Goal: Task Accomplishment & Management: Complete application form

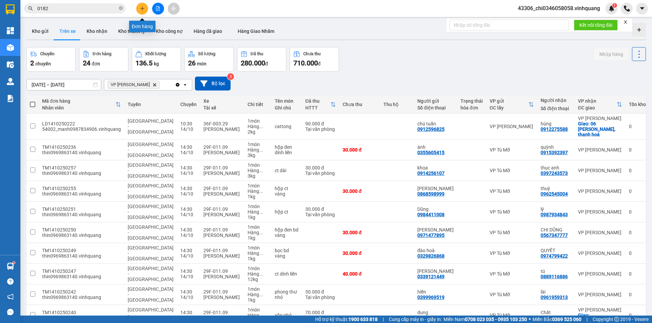
click at [147, 10] on button at bounding box center [142, 9] width 12 height 12
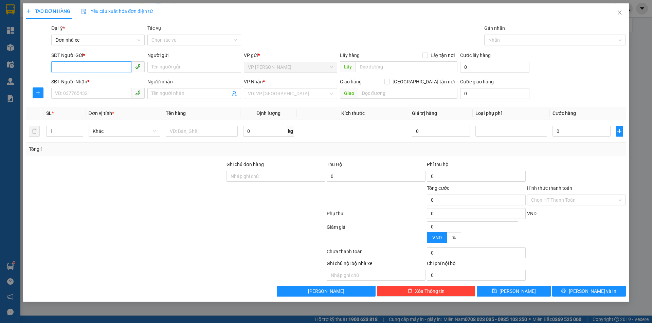
click at [57, 67] on input "SĐT Người Gửi *" at bounding box center [91, 66] width 80 height 11
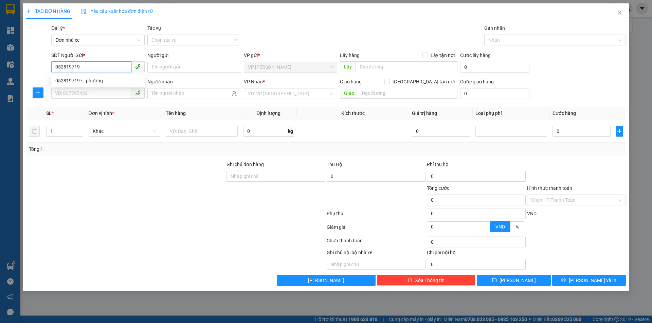
type input "0528197197"
click at [67, 78] on div "0528197197 - phượng" at bounding box center [97, 80] width 85 height 7
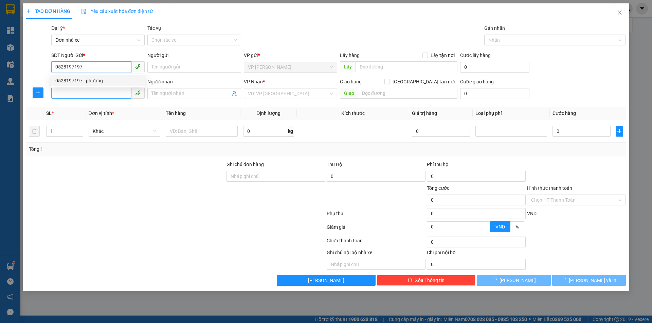
type input "phượng"
type input "0588776666"
type input "liệu"
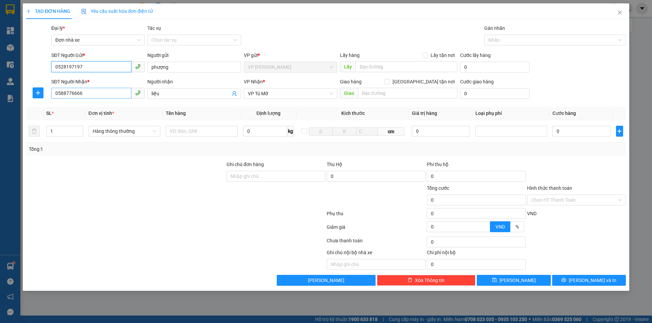
type input "0528197197"
click at [87, 95] on input "0588776666" at bounding box center [91, 93] width 80 height 11
drag, startPoint x: 87, startPoint y: 95, endPoint x: 33, endPoint y: 89, distance: 53.6
click at [42, 92] on div "SĐT Người Nhận * 0588776666 Người nhận liệu VP Nhận * VP Tú Mỡ Giao hàng Giao t…" at bounding box center [325, 90] width 601 height 24
type input "0971667926"
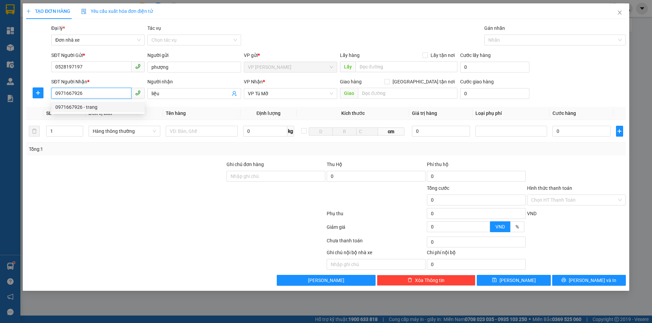
click at [72, 104] on div "0971667926 - trang" at bounding box center [97, 107] width 85 height 7
type input "trang"
type input "0971667926"
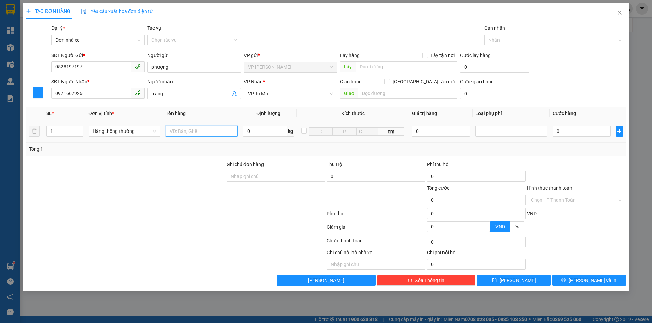
click at [183, 132] on input "text" at bounding box center [202, 131] width 72 height 11
type input "1 hộp nhỏ"
click at [247, 133] on input "0" at bounding box center [265, 131] width 44 height 11
type input "1"
click at [577, 234] on div at bounding box center [576, 230] width 100 height 12
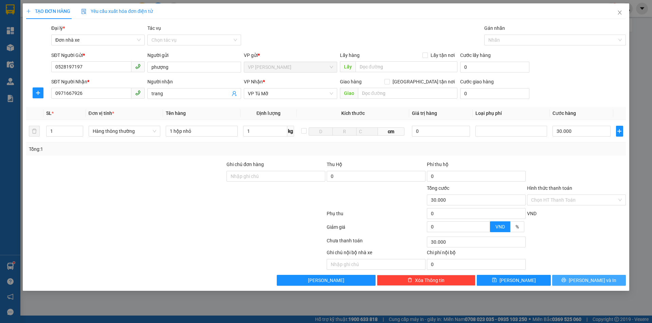
type input "30.000"
click at [586, 281] on span "[PERSON_NAME] và In" at bounding box center [593, 280] width 48 height 7
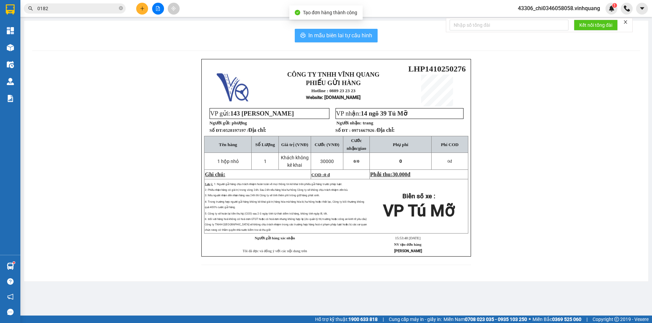
click at [335, 34] on span "In mẫu biên lai tự cấu hình" at bounding box center [340, 35] width 64 height 8
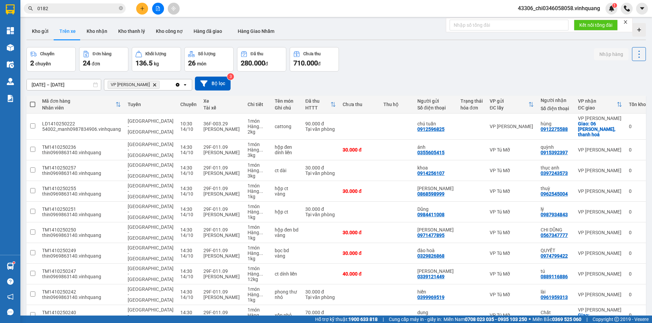
click at [260, 6] on div "Kết quả tìm kiếm ( 16 ) Bộ lọc Mã ĐH Trạng thái Món hàng Thu hộ Tổng cước Chưa …" at bounding box center [326, 8] width 652 height 17
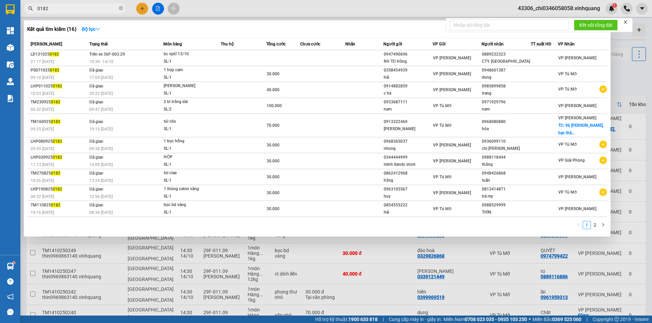
drag, startPoint x: 60, startPoint y: 11, endPoint x: 36, endPoint y: 5, distance: 24.4
click at [36, 5] on span "0182" at bounding box center [75, 8] width 102 height 10
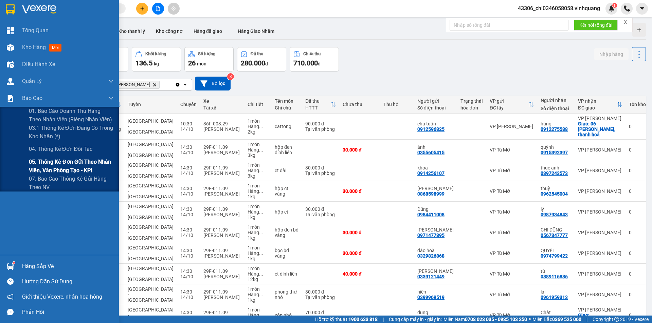
click at [55, 162] on span "05. Thống kê đơn gửi theo nhân viên, văn phòng tạo - KPI" at bounding box center [71, 166] width 85 height 17
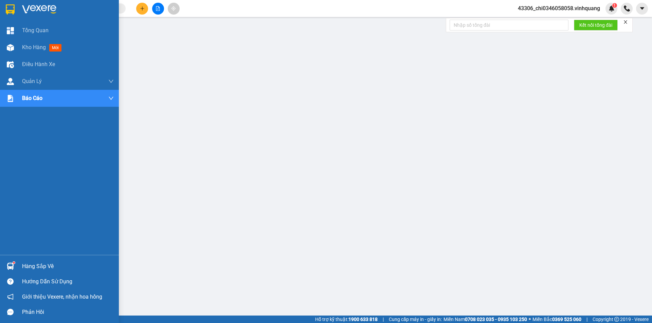
click at [11, 6] on img at bounding box center [10, 9] width 9 height 10
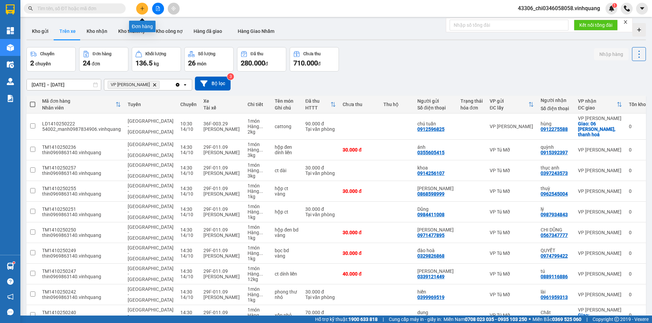
click at [142, 4] on button at bounding box center [142, 9] width 12 height 12
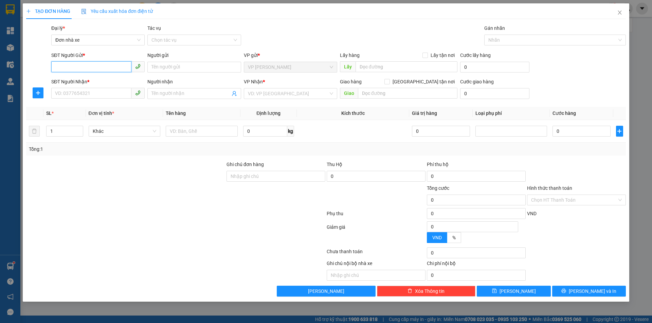
click at [62, 68] on input "SĐT Người Gửi *" at bounding box center [91, 66] width 80 height 11
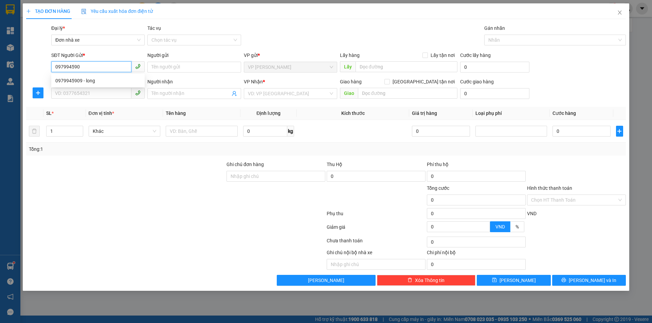
type input "0979945909"
click at [82, 81] on div "0979945909 - long" at bounding box center [97, 80] width 85 height 7
type input "long"
type input "0977062266"
type input "NHUNG"
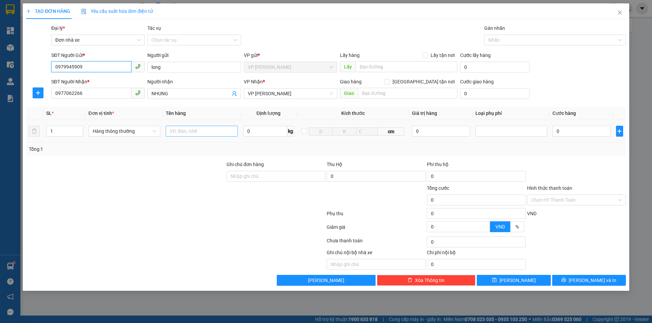
type input "0979945909"
drag, startPoint x: 190, startPoint y: 131, endPoint x: 181, endPoint y: 135, distance: 9.7
click at [188, 133] on input "text" at bounding box center [202, 131] width 72 height 11
type input "1 hộp băng dính vàng"
click at [247, 133] on input "0" at bounding box center [265, 131] width 44 height 11
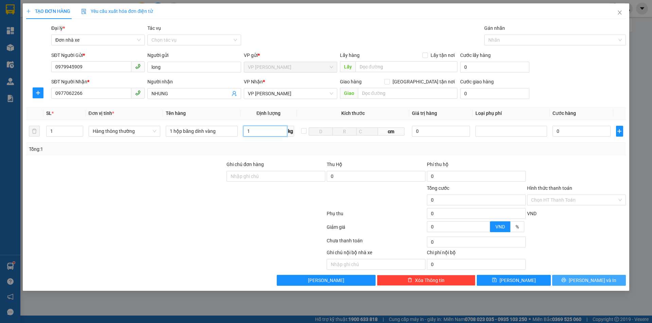
type input "1"
click at [593, 280] on span "[PERSON_NAME] và In" at bounding box center [593, 280] width 48 height 7
type input "40.000"
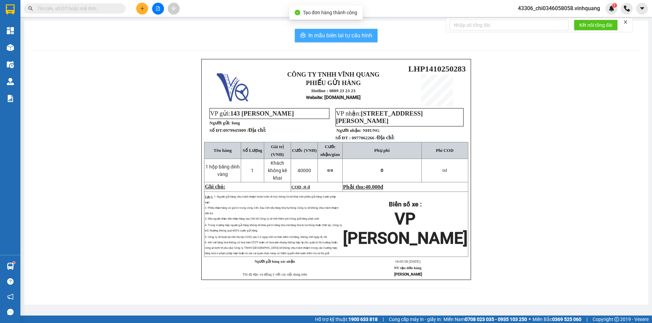
click at [321, 33] on span "In mẫu biên lai tự cấu hình" at bounding box center [340, 35] width 64 height 8
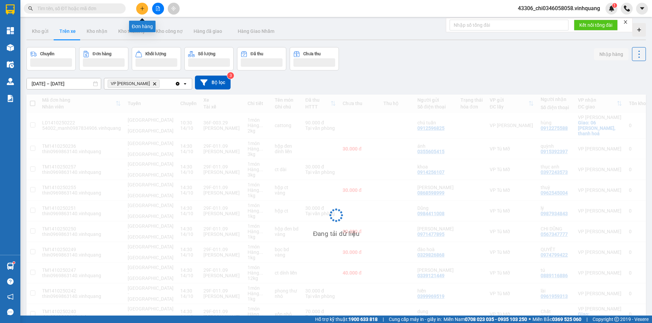
click at [142, 8] on icon "plus" at bounding box center [142, 8] width 4 height 0
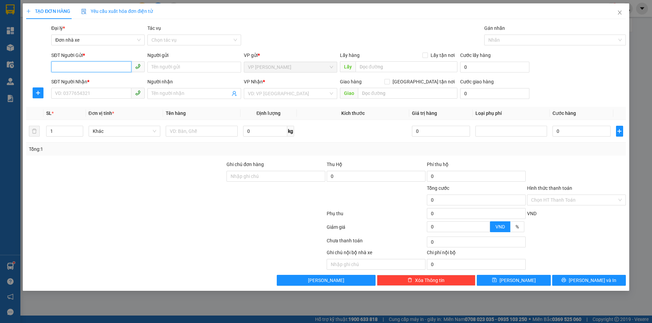
click at [88, 68] on input "SĐT Người Gửi *" at bounding box center [91, 66] width 80 height 11
type input "0979254684"
click at [168, 64] on input "Người gửi" at bounding box center [193, 67] width 93 height 11
type input "d"
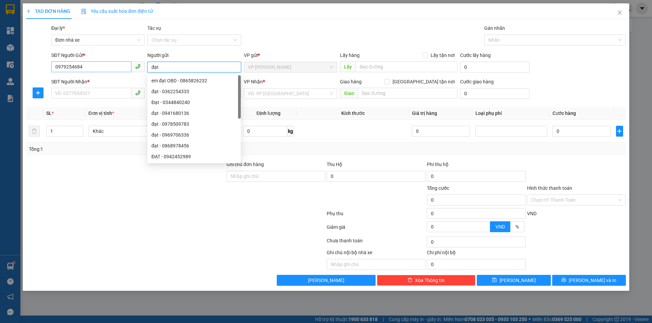
type input "đạt"
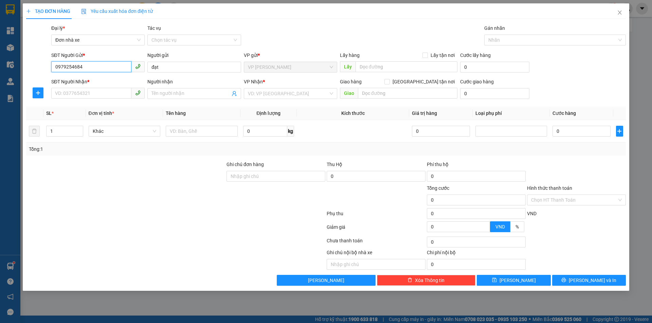
drag, startPoint x: 81, startPoint y: 67, endPoint x: 55, endPoint y: 74, distance: 27.5
click at [55, 74] on div "SĐT Người Gửi * 0979254684 0979254684" at bounding box center [97, 64] width 93 height 24
click at [65, 93] on input "SĐT Người Nhận *" at bounding box center [91, 93] width 80 height 11
paste input "0979254684"
type input "0979254684"
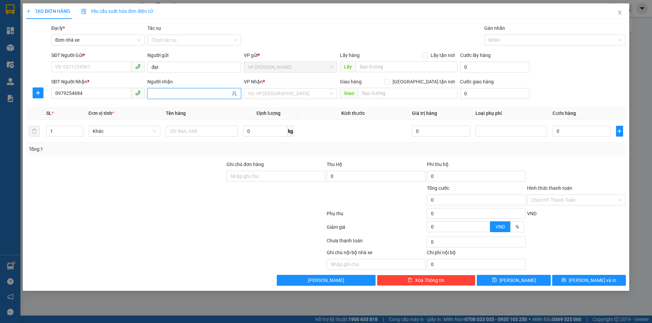
click at [172, 91] on input "Người nhận" at bounding box center [190, 93] width 78 height 7
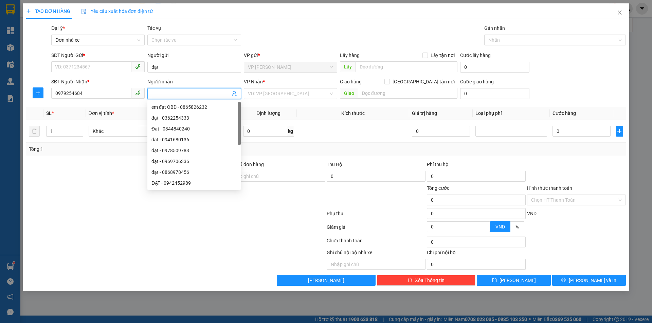
type input "d"
type input "đạt"
click at [62, 66] on input "SĐT Người Gửi *" at bounding box center [91, 66] width 80 height 11
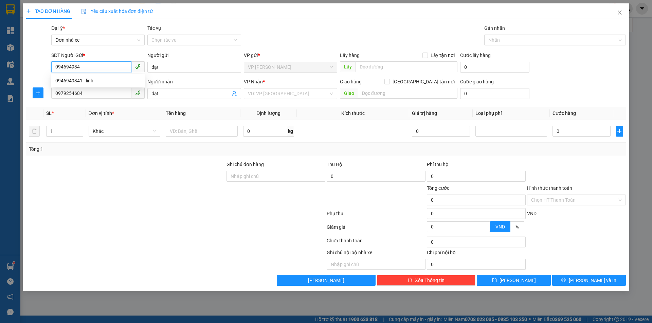
type input "0946949341"
click at [77, 82] on div "0946949341 - linh" at bounding box center [97, 80] width 85 height 7
type input "linh"
type input "0946949341"
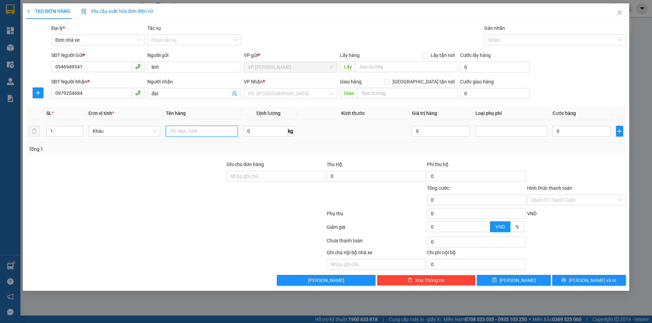
click at [189, 130] on input "text" at bounding box center [202, 131] width 72 height 11
click at [138, 130] on span "Khác" at bounding box center [125, 131] width 64 height 10
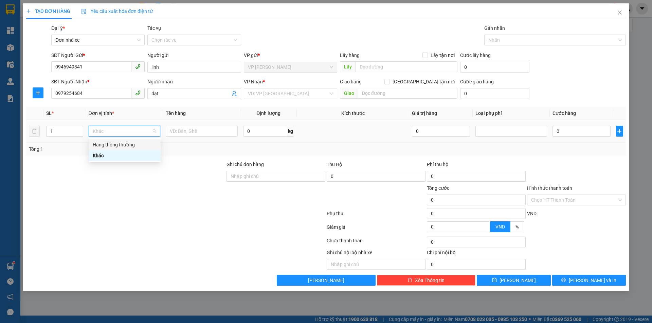
click at [119, 145] on div "Hàng thông thường" at bounding box center [125, 144] width 64 height 7
click at [193, 129] on input "text" at bounding box center [202, 131] width 72 height 11
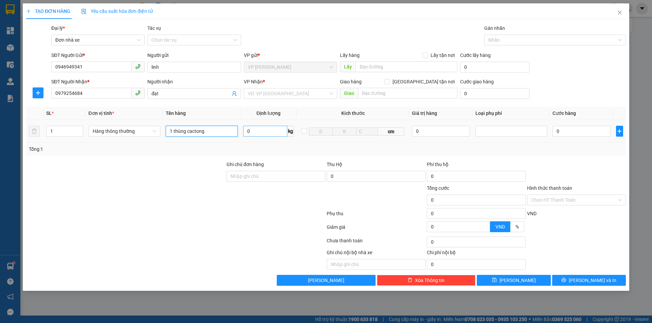
type input "1 thùng cactong"
click at [249, 132] on input "0" at bounding box center [265, 131] width 44 height 11
type input "6"
click at [383, 205] on div at bounding box center [376, 197] width 100 height 24
click at [267, 94] on input "search" at bounding box center [288, 94] width 80 height 10
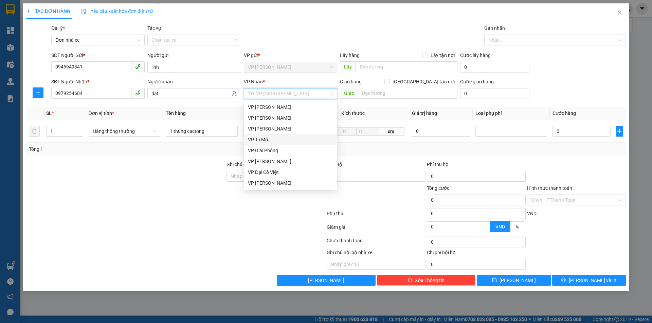
click at [280, 144] on div "VP Tú Mỡ" at bounding box center [290, 139] width 93 height 11
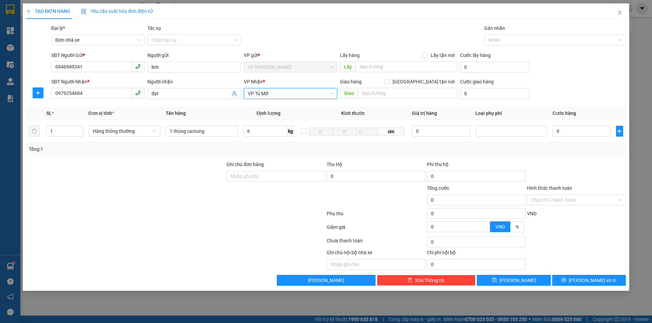
click at [559, 161] on div at bounding box center [576, 173] width 100 height 24
click at [253, 130] on input "6" at bounding box center [265, 131] width 44 height 11
click at [148, 203] on div at bounding box center [125, 197] width 200 height 24
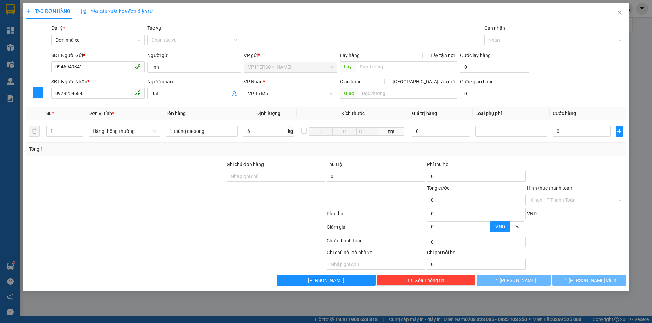
type input "40.000"
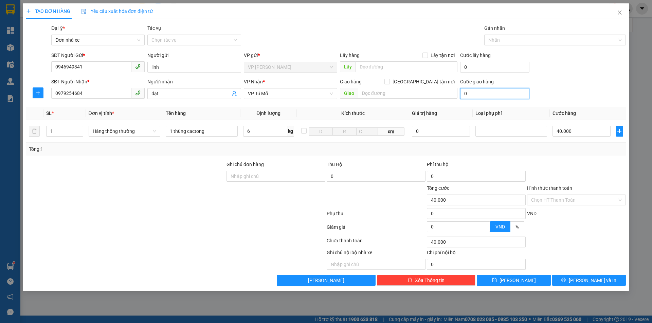
click at [488, 90] on input "0" at bounding box center [494, 93] width 69 height 11
click at [560, 200] on input "Hình thức thanh toán" at bounding box center [574, 200] width 86 height 10
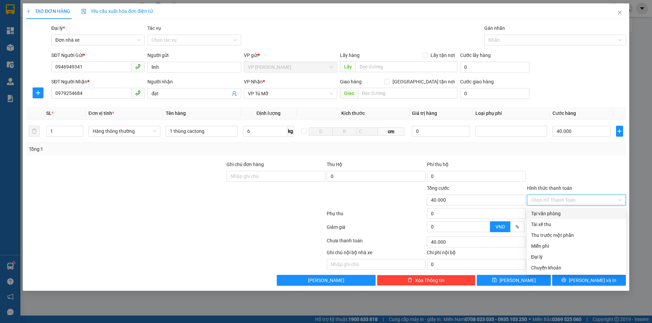
click at [556, 216] on div "Tại văn phòng" at bounding box center [576, 213] width 91 height 7
type input "0"
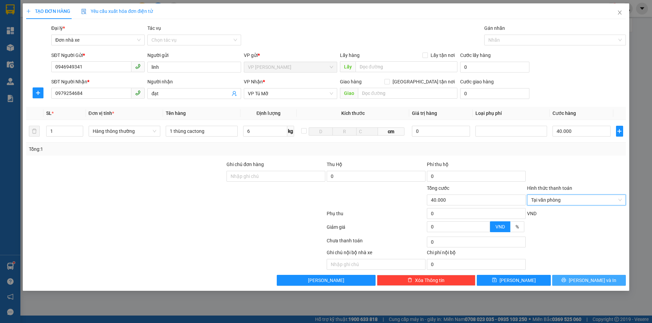
click at [592, 279] on span "[PERSON_NAME] và In" at bounding box center [593, 280] width 48 height 7
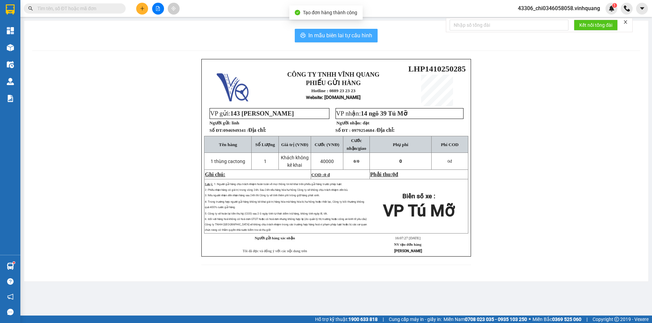
click at [310, 31] on span "In mẫu biên lai tự cấu hình" at bounding box center [340, 35] width 64 height 8
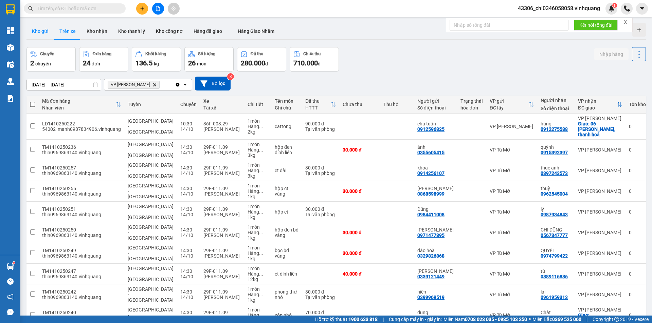
click at [41, 31] on button "Kho gửi" at bounding box center [39, 31] width 27 height 16
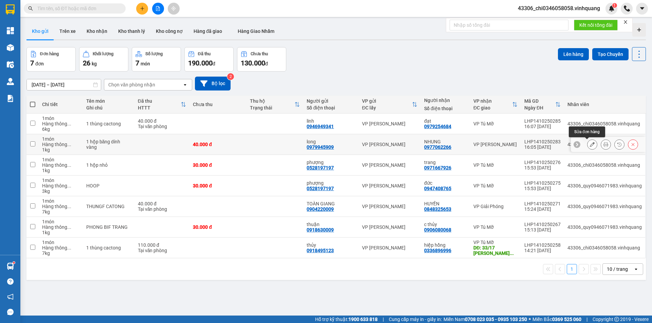
click at [590, 147] on icon at bounding box center [592, 144] width 5 height 5
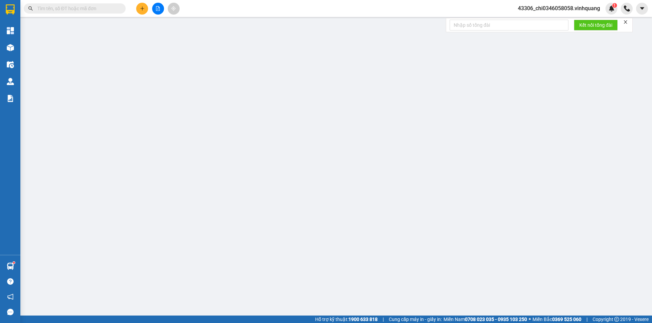
type input "0979945909"
type input "long"
type input "0977062266"
type input "NHUNG"
type input "0"
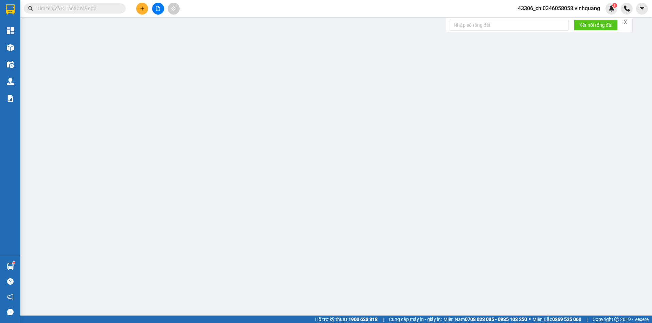
type input "40.000"
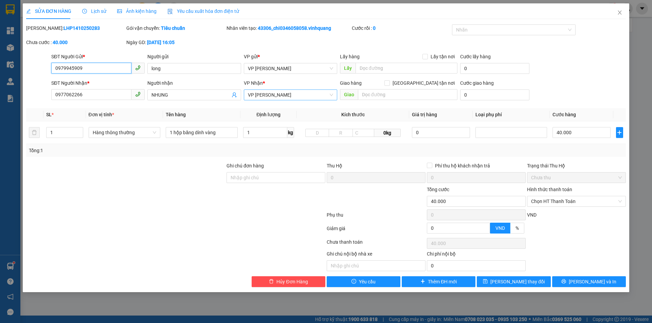
click at [307, 93] on span "VP [PERSON_NAME]" at bounding box center [290, 95] width 85 height 10
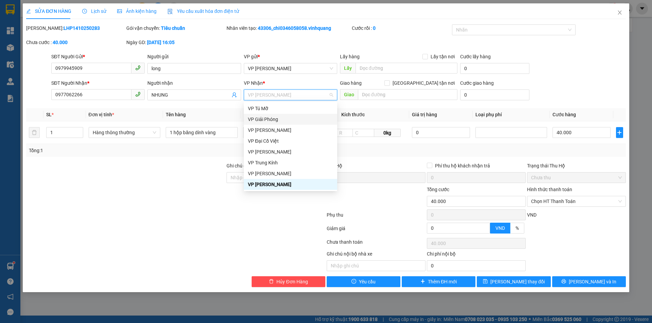
click at [272, 120] on div "VP Giải Phóng" at bounding box center [290, 119] width 85 height 7
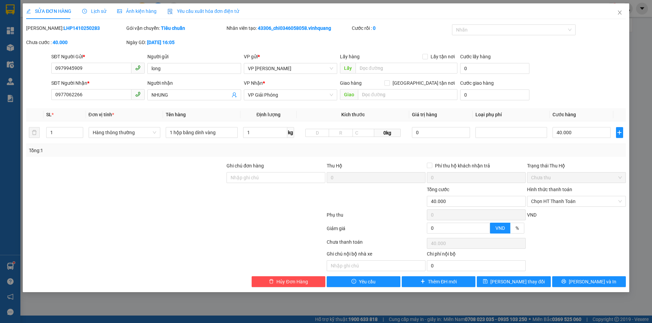
click at [196, 229] on div at bounding box center [175, 230] width 300 height 14
click at [587, 135] on input "40.000" at bounding box center [581, 132] width 58 height 11
type input "3"
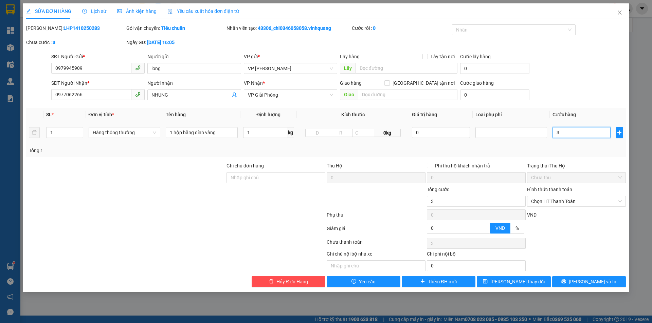
type input "30"
type input "300"
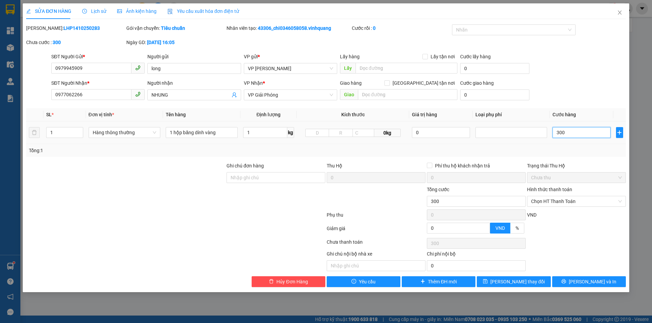
type input "3.000"
type input "30.000"
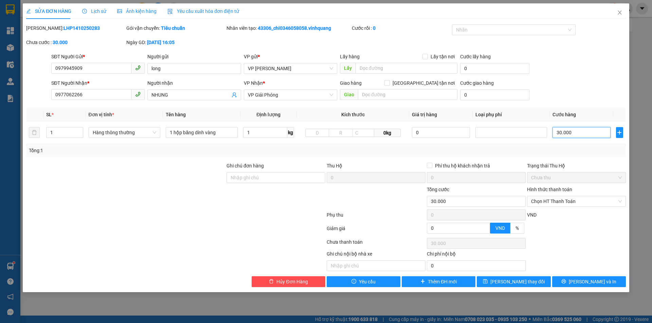
type input "30.000"
click at [585, 246] on div "Chọn HT Thanh Toán" at bounding box center [576, 244] width 100 height 14
click at [591, 282] on span "[PERSON_NAME] và In" at bounding box center [593, 281] width 48 height 7
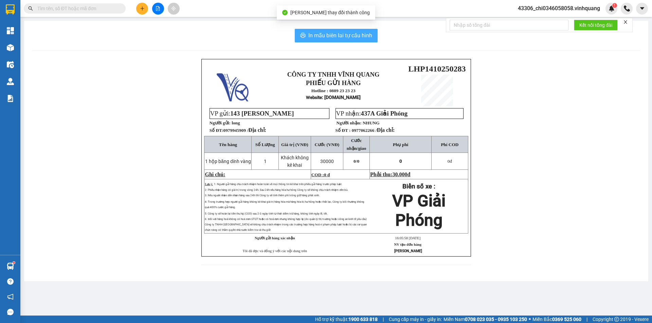
click at [323, 36] on span "In mẫu biên lai tự cấu hình" at bounding box center [340, 35] width 64 height 8
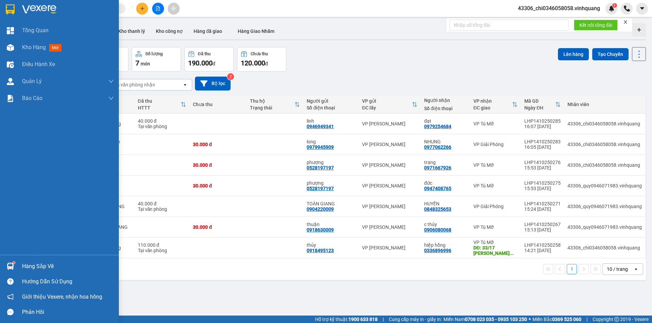
click at [13, 6] on img at bounding box center [10, 9] width 9 height 10
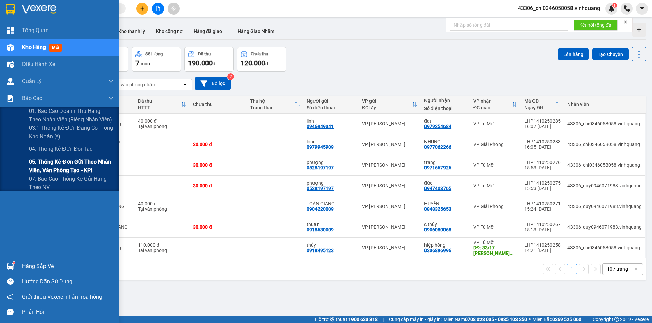
click at [58, 163] on span "05. Thống kê đơn gửi theo nhân viên, văn phòng tạo - KPI" at bounding box center [71, 166] width 85 height 17
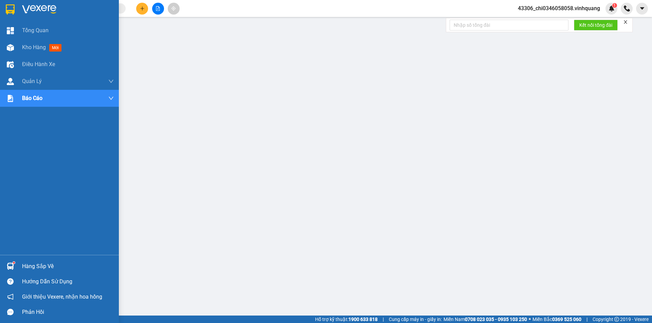
drag, startPoint x: 8, startPoint y: 7, endPoint x: 110, endPoint y: 5, distance: 101.2
click at [9, 6] on img at bounding box center [10, 9] width 9 height 10
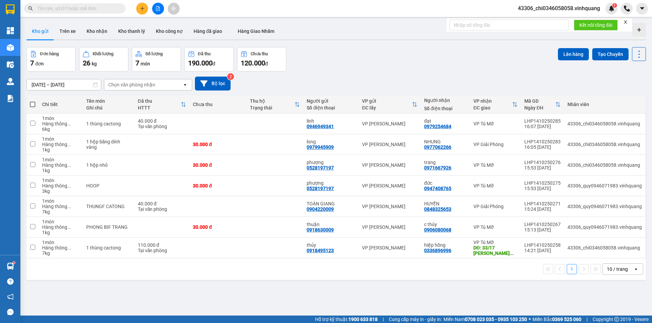
click at [45, 30] on button "Kho gửi" at bounding box center [39, 31] width 27 height 16
click at [603, 142] on icon at bounding box center [605, 144] width 5 height 5
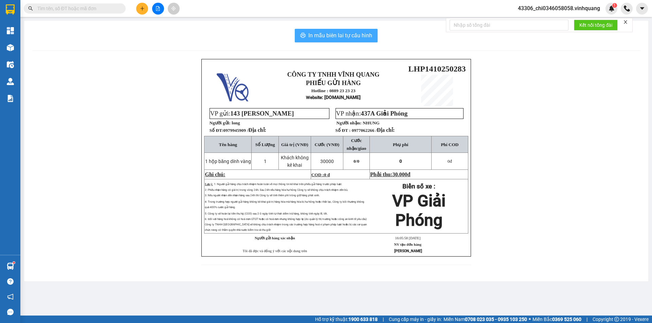
click at [332, 31] on button "In mẫu biên lai tự cấu hình" at bounding box center [336, 36] width 83 height 14
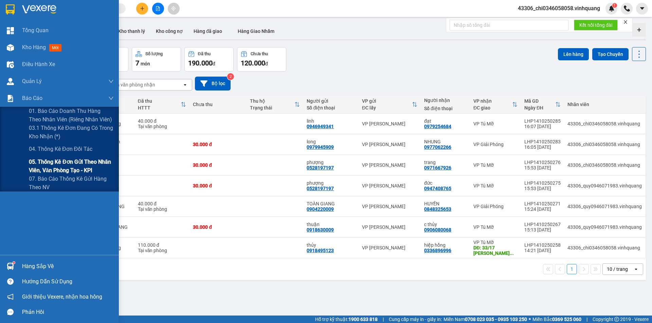
drag, startPoint x: 55, startPoint y: 163, endPoint x: 57, endPoint y: 166, distance: 3.7
click at [56, 164] on span "05. Thống kê đơn gửi theo nhân viên, văn phòng tạo - KPI" at bounding box center [71, 166] width 85 height 17
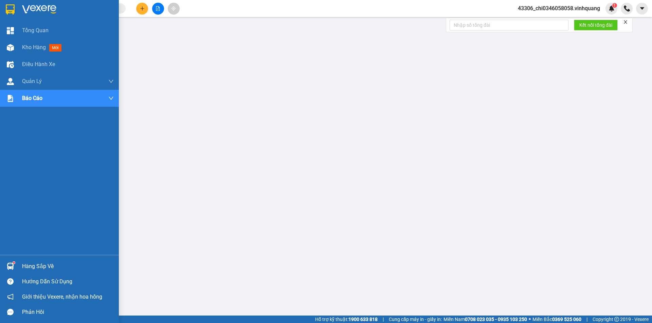
click at [8, 7] on img at bounding box center [10, 9] width 9 height 10
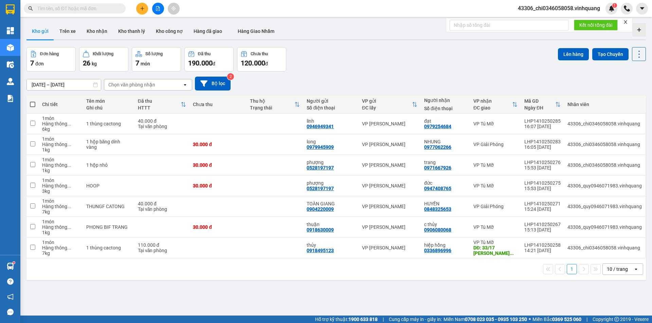
click at [64, 10] on input "text" at bounding box center [77, 8] width 80 height 7
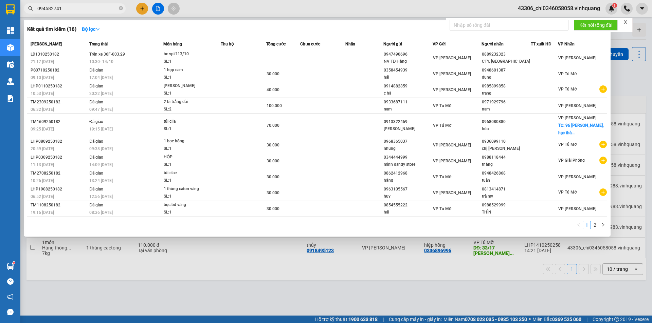
type input "0945827418"
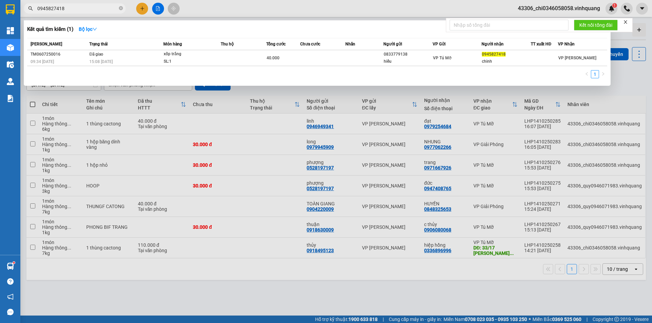
drag, startPoint x: 70, startPoint y: 7, endPoint x: 24, endPoint y: 5, distance: 46.2
click at [24, 5] on div "0945827418" at bounding box center [66, 8] width 132 height 10
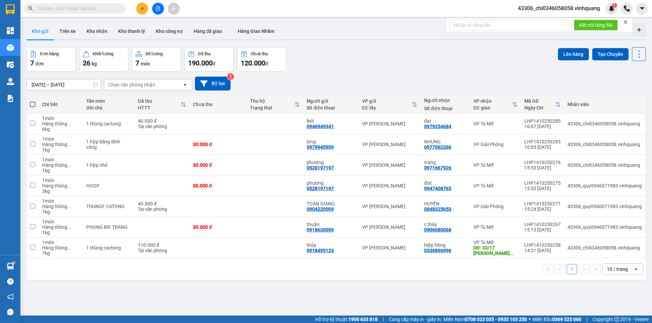
click at [40, 8] on input "text" at bounding box center [77, 8] width 80 height 7
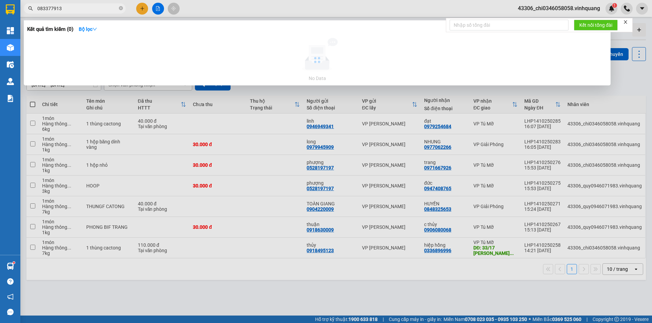
type input "0833779138"
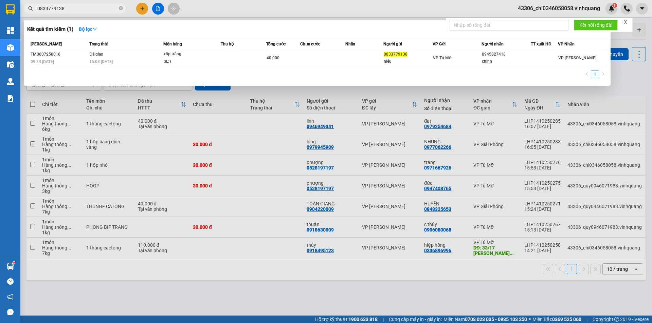
drag, startPoint x: 66, startPoint y: 9, endPoint x: 23, endPoint y: -2, distance: 44.2
click at [23, 0] on html "Kết quả tìm kiếm ( 1 ) Bộ lọc Mã ĐH Trạng thái Món hàng Thu hộ Tổng cước Chưa c…" at bounding box center [326, 161] width 652 height 323
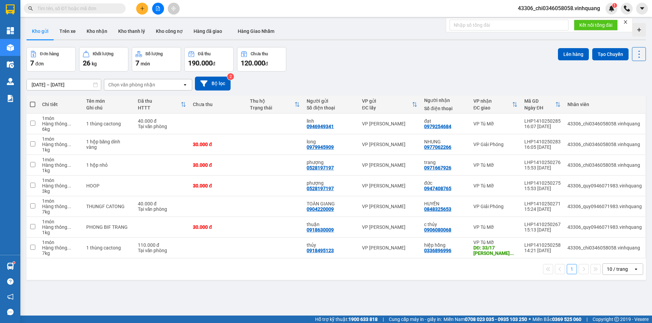
click at [404, 53] on div "Đơn hàng 7 đơn Khối lượng 26 kg Số lượng 7 món Đã thu 190.000 đ Chưa thu 120.00…" at bounding box center [335, 59] width 619 height 24
